Goal: Task Accomplishment & Management: Manage account settings

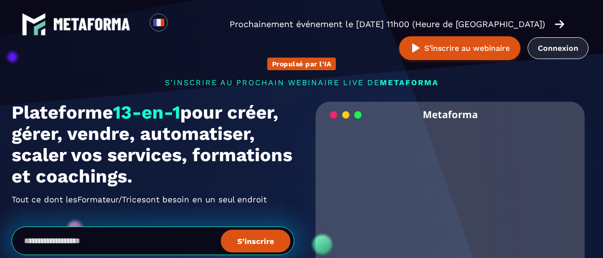
click at [553, 52] on link "Connexion" at bounding box center [558, 48] width 61 height 22
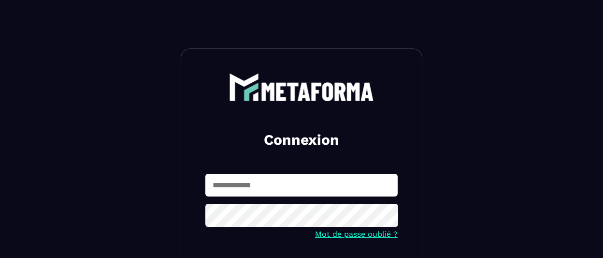
click at [301, 192] on input "text" at bounding box center [301, 184] width 192 height 23
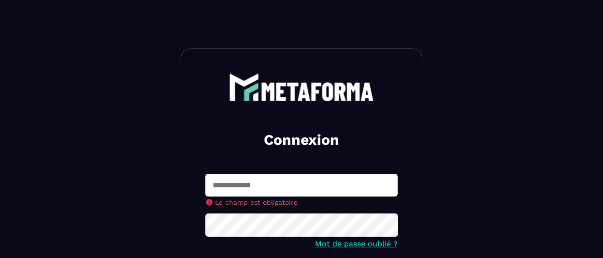
type input "**********"
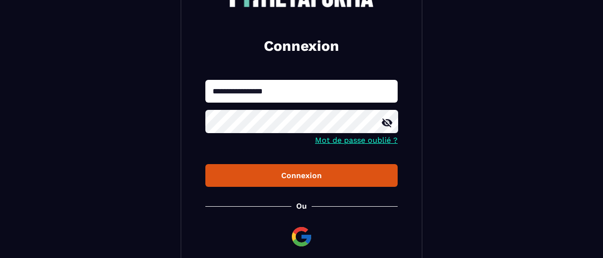
scroll to position [103, 0]
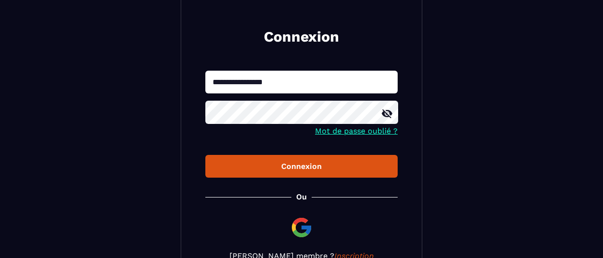
click at [310, 168] on div "Connexion" at bounding box center [301, 165] width 177 height 9
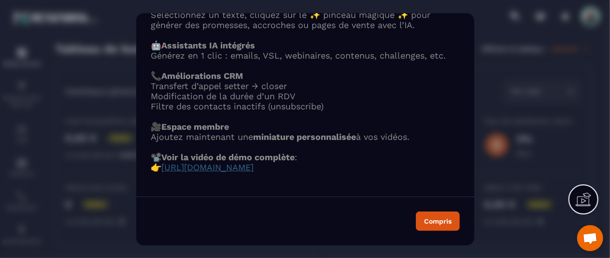
scroll to position [140, 0]
click at [254, 162] on span "https://www.loom.com/share/ebfc94d9cc3e4010afe3a9704801ec4a?sid=428a20d5-69a6-4…" at bounding box center [207, 167] width 92 height 10
